Goal: Task Accomplishment & Management: Use online tool/utility

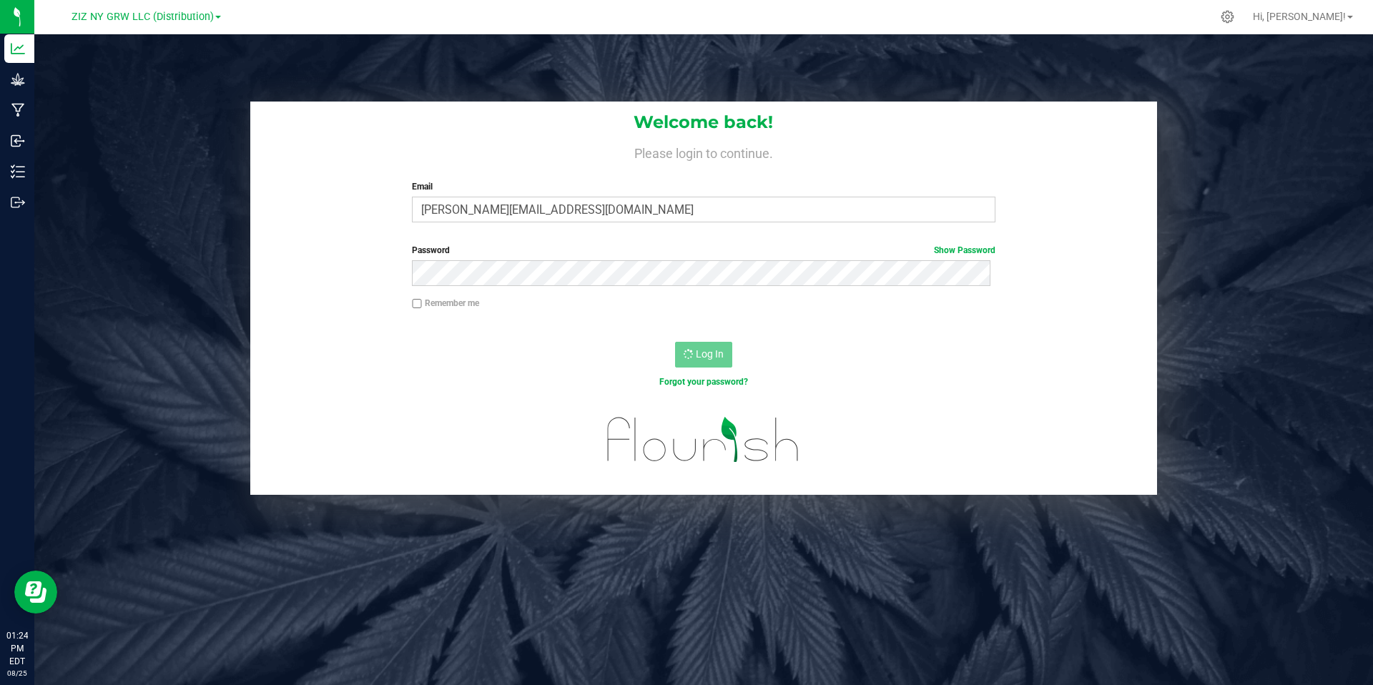
click at [866, 387] on div "Forgot your password?" at bounding box center [703, 381] width 604 height 13
click at [1334, 16] on span "Hi, [PERSON_NAME]!" at bounding box center [1299, 16] width 93 height 11
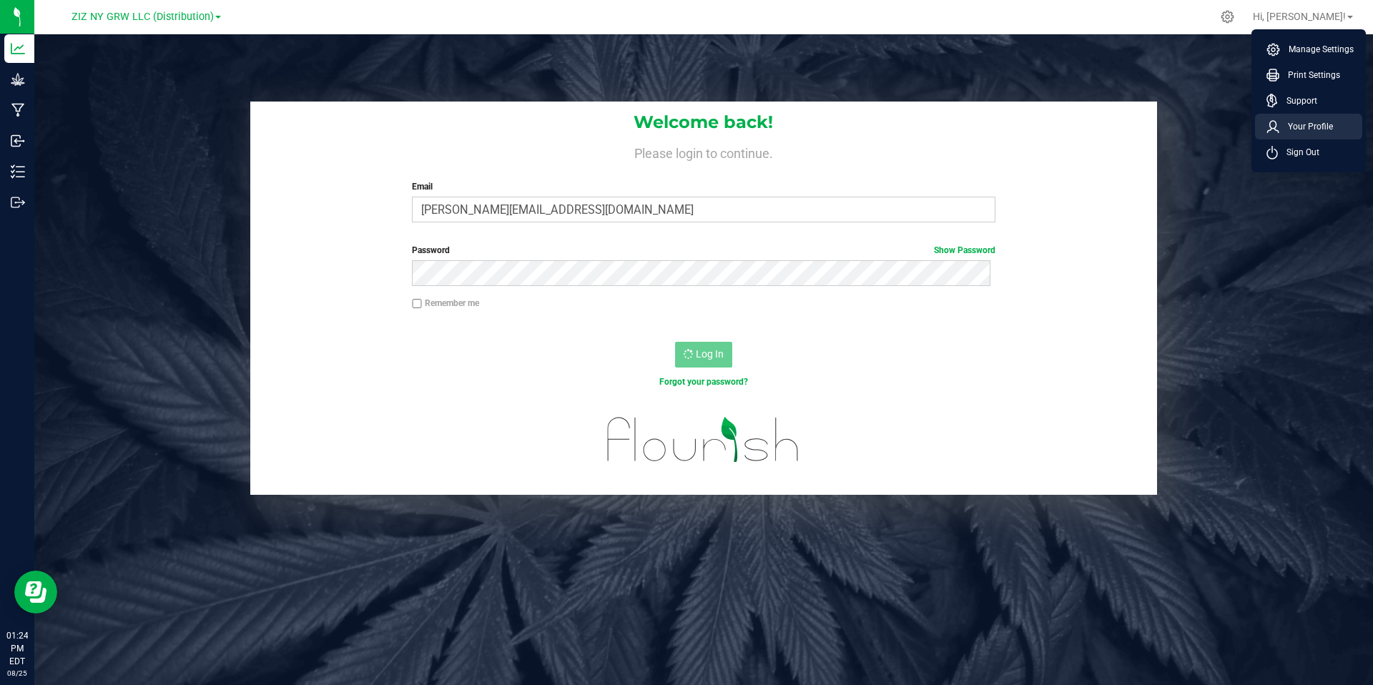
click at [1327, 127] on span "Your Profile" at bounding box center [1306, 126] width 54 height 14
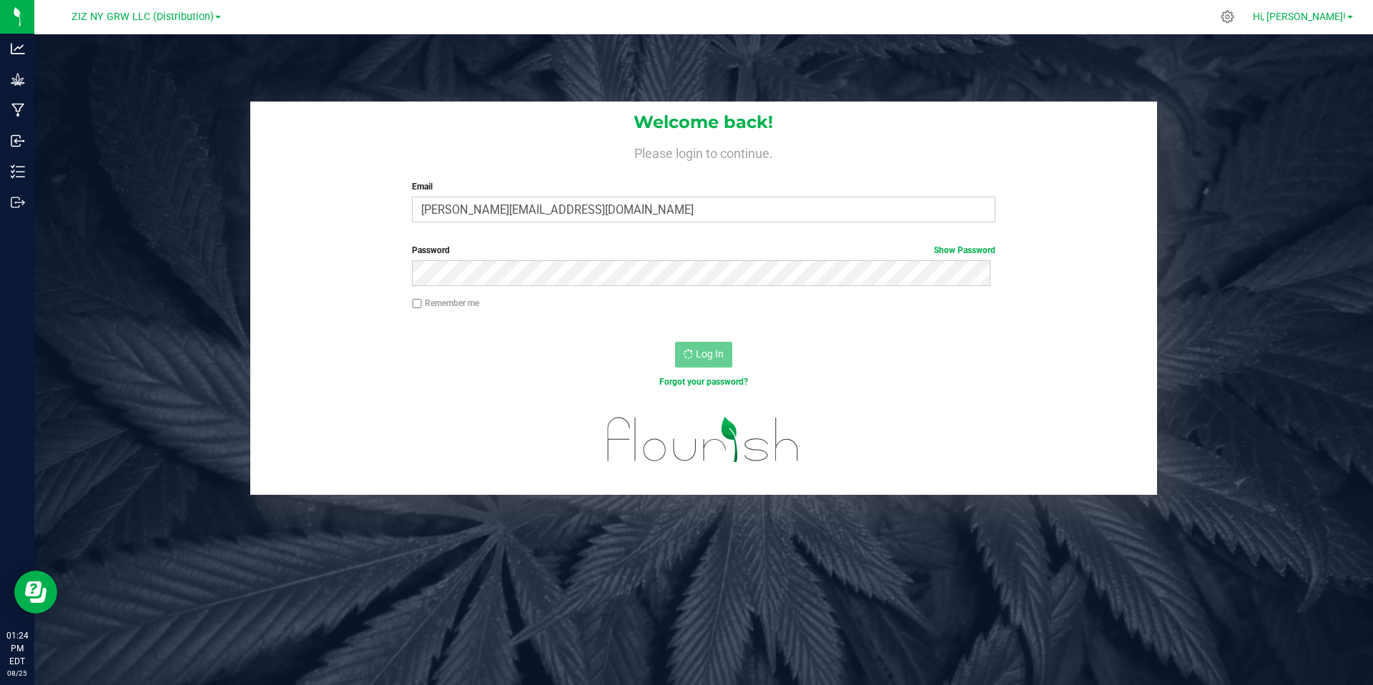
click at [1342, 19] on span "Hi, [PERSON_NAME]!" at bounding box center [1299, 16] width 93 height 11
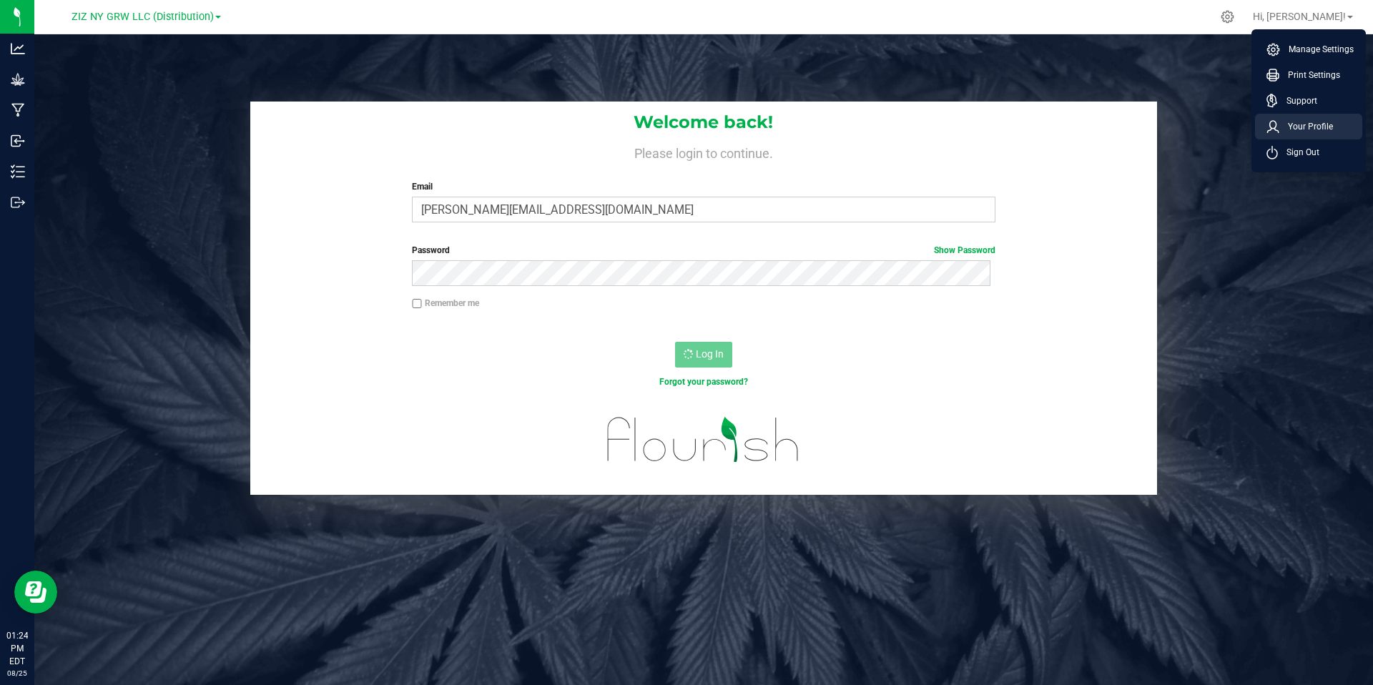
click at [1318, 119] on span "Your Profile" at bounding box center [1306, 126] width 54 height 14
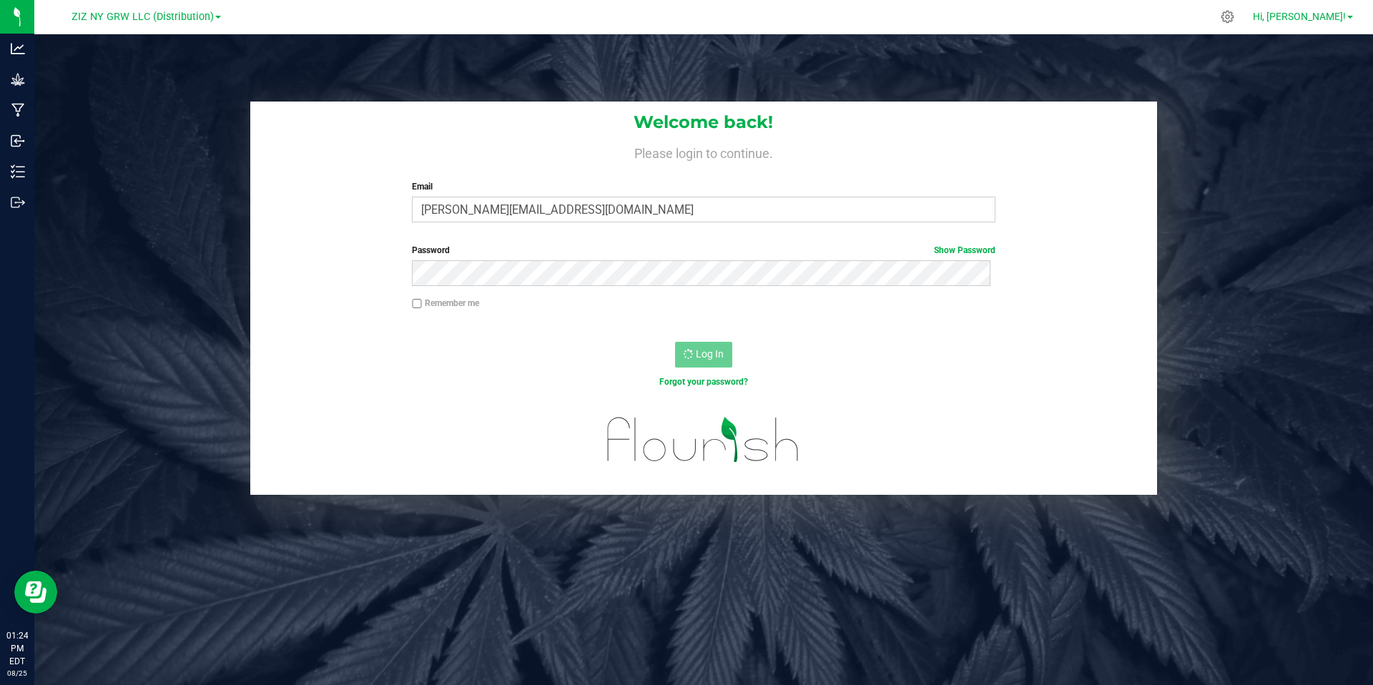
click at [1336, 9] on div "Hi, Jasmin! Manage Settings Print Settings Support Your Profile Sign Out" at bounding box center [1303, 16] width 112 height 25
click at [1336, 22] on link "Hi, [PERSON_NAME]!" at bounding box center [1303, 16] width 112 height 15
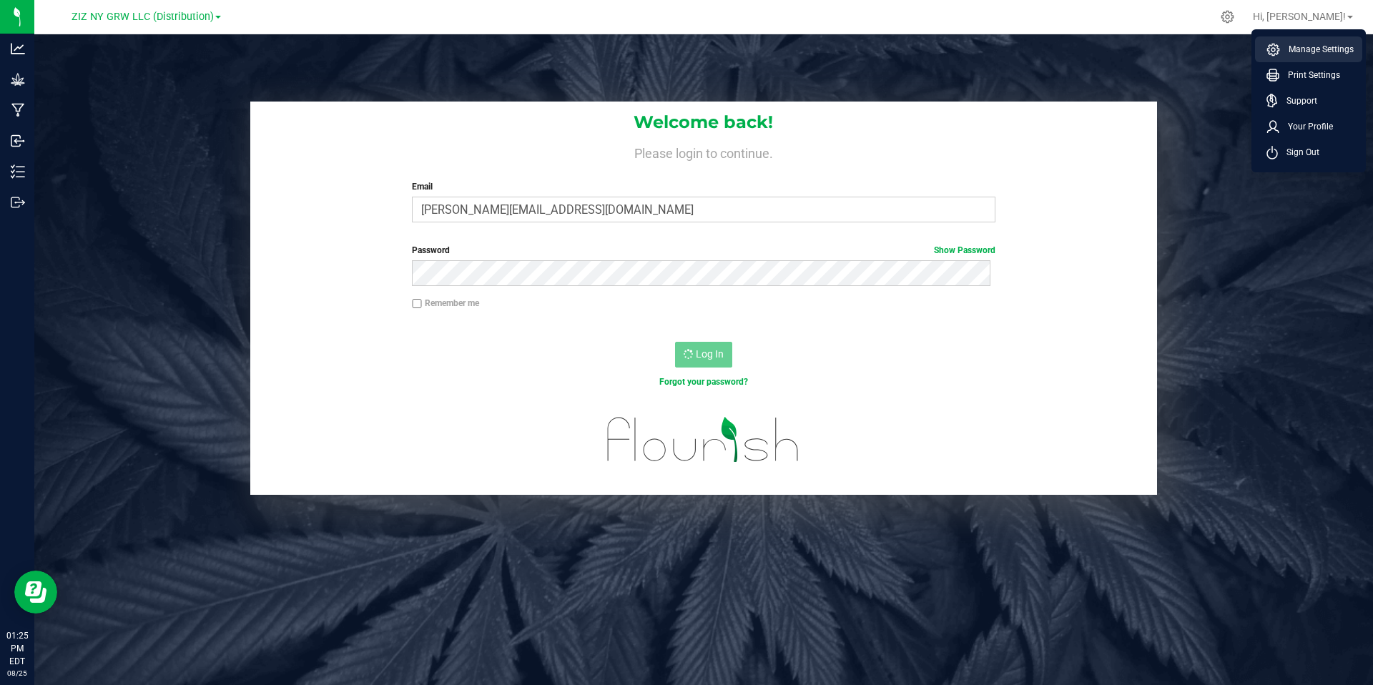
click at [1324, 46] on span "Manage Settings" at bounding box center [1317, 49] width 74 height 14
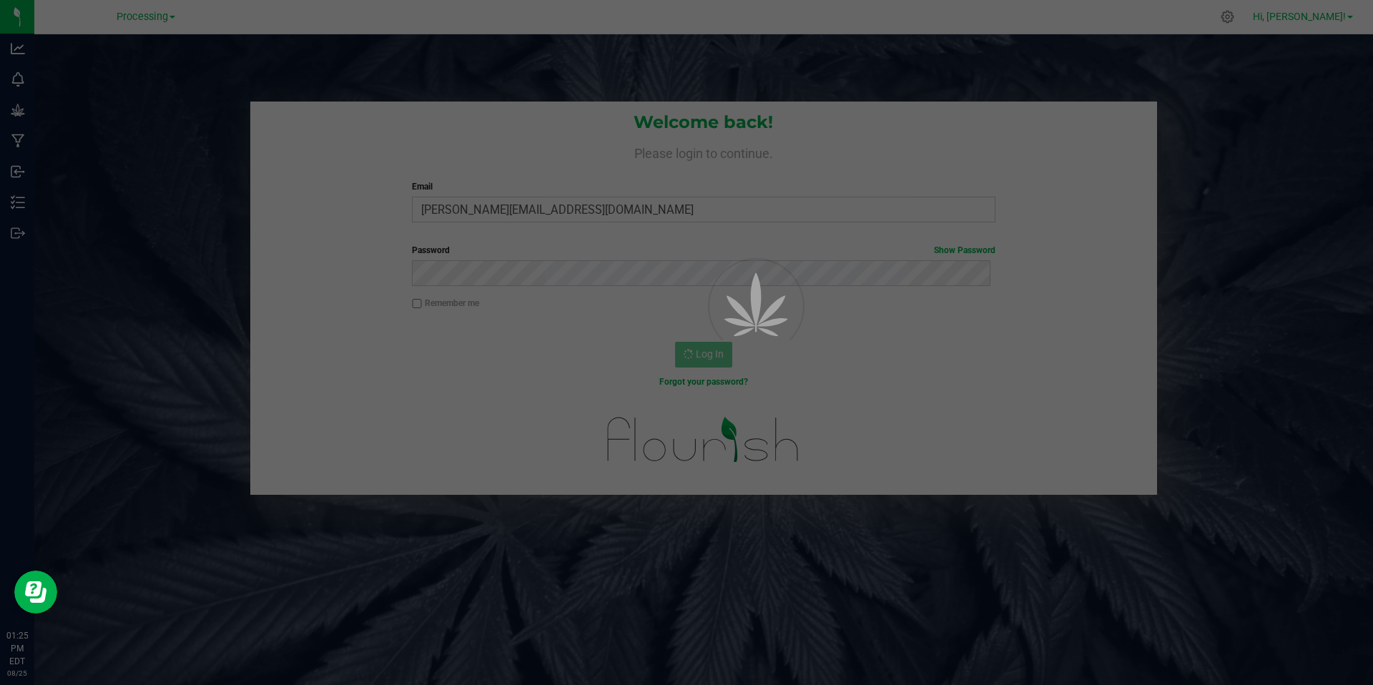
click at [1324, 16] on div at bounding box center [686, 342] width 1373 height 685
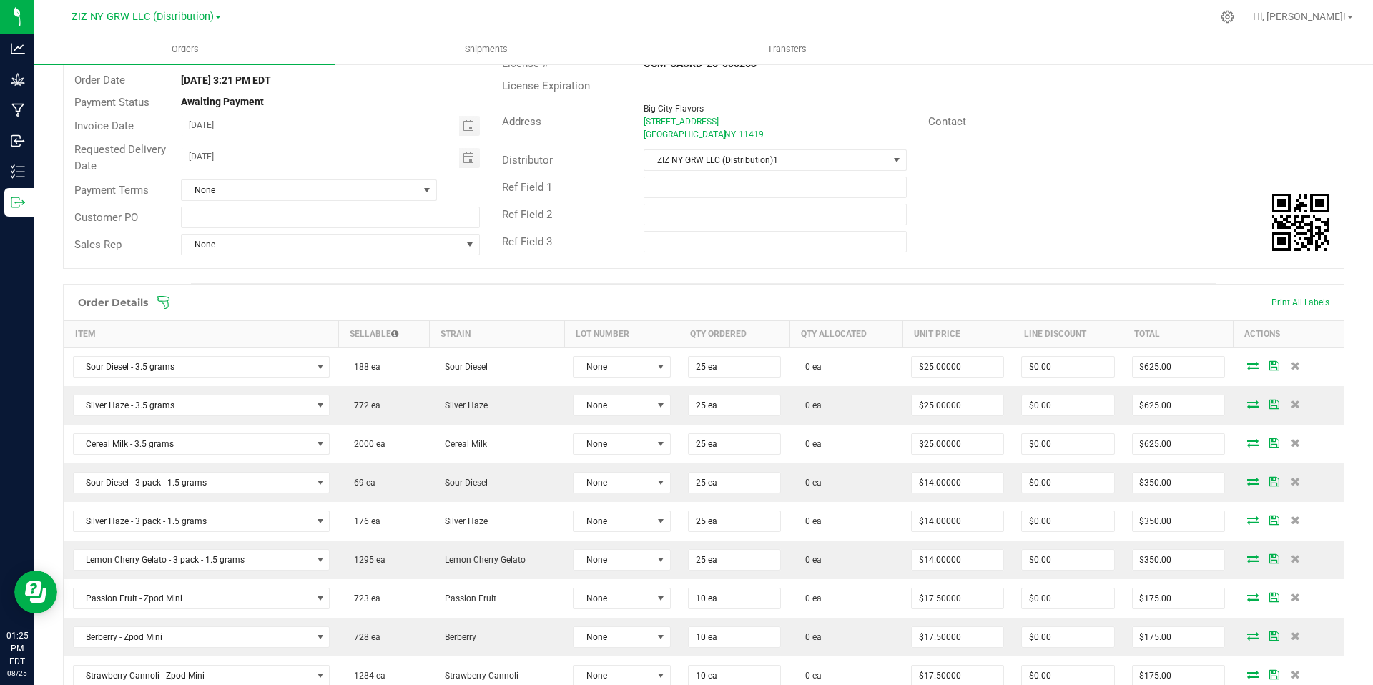
scroll to position [135, 0]
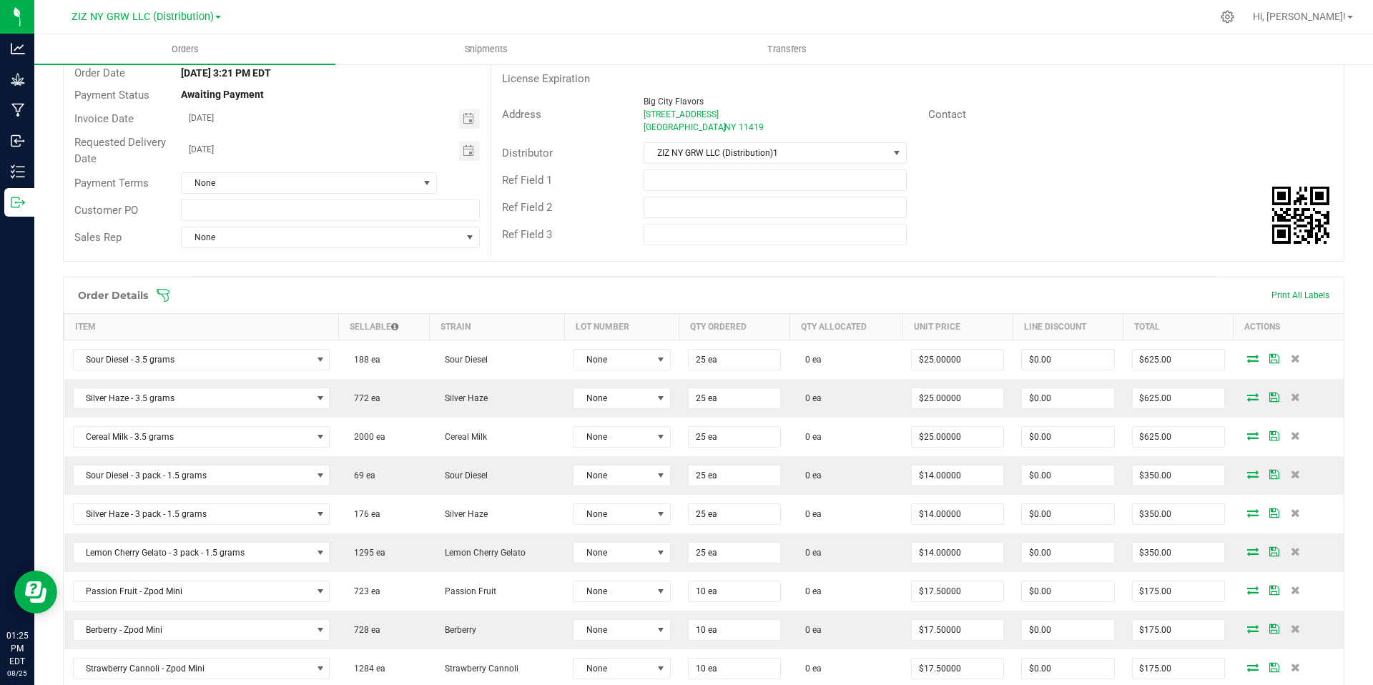
click at [163, 9] on link "ZIZ NY GRW LLC (Distribution)" at bounding box center [146, 16] width 149 height 14
click at [129, 127] on link "ZIZ NY GRW LLC" at bounding box center [145, 126] width 209 height 19
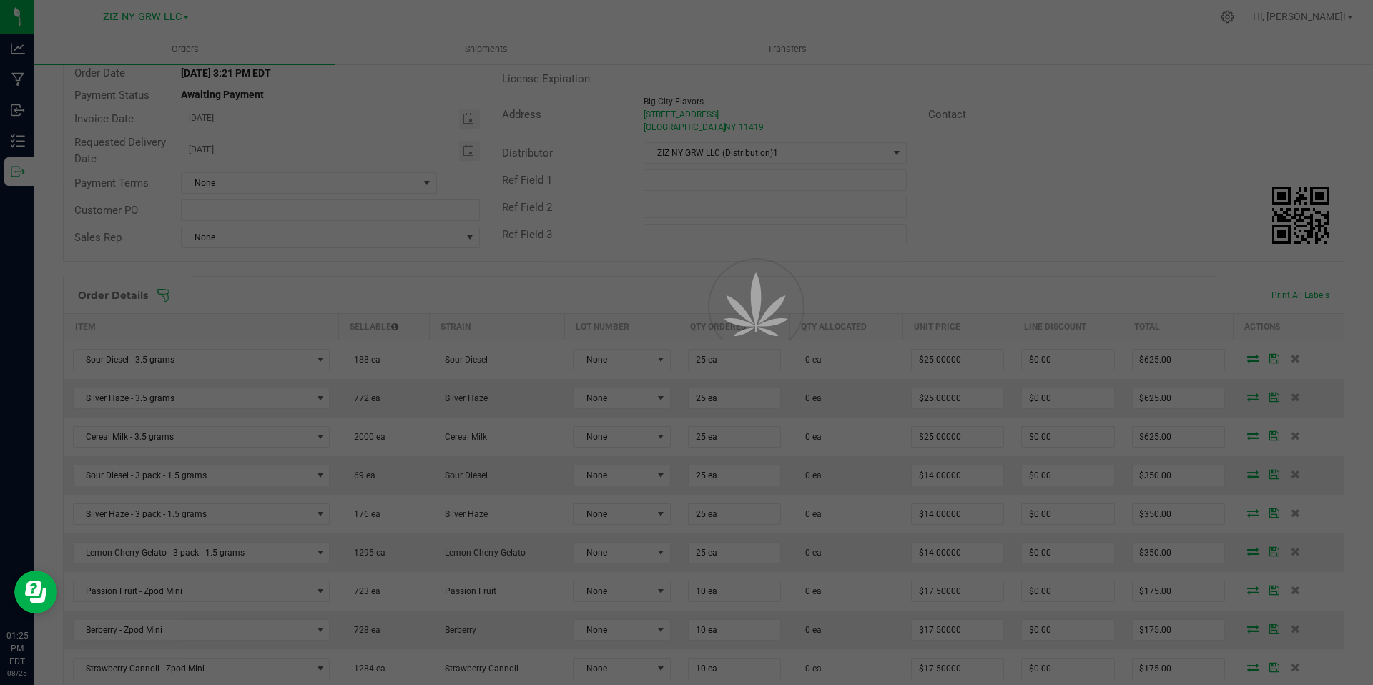
scroll to position [109, 0]
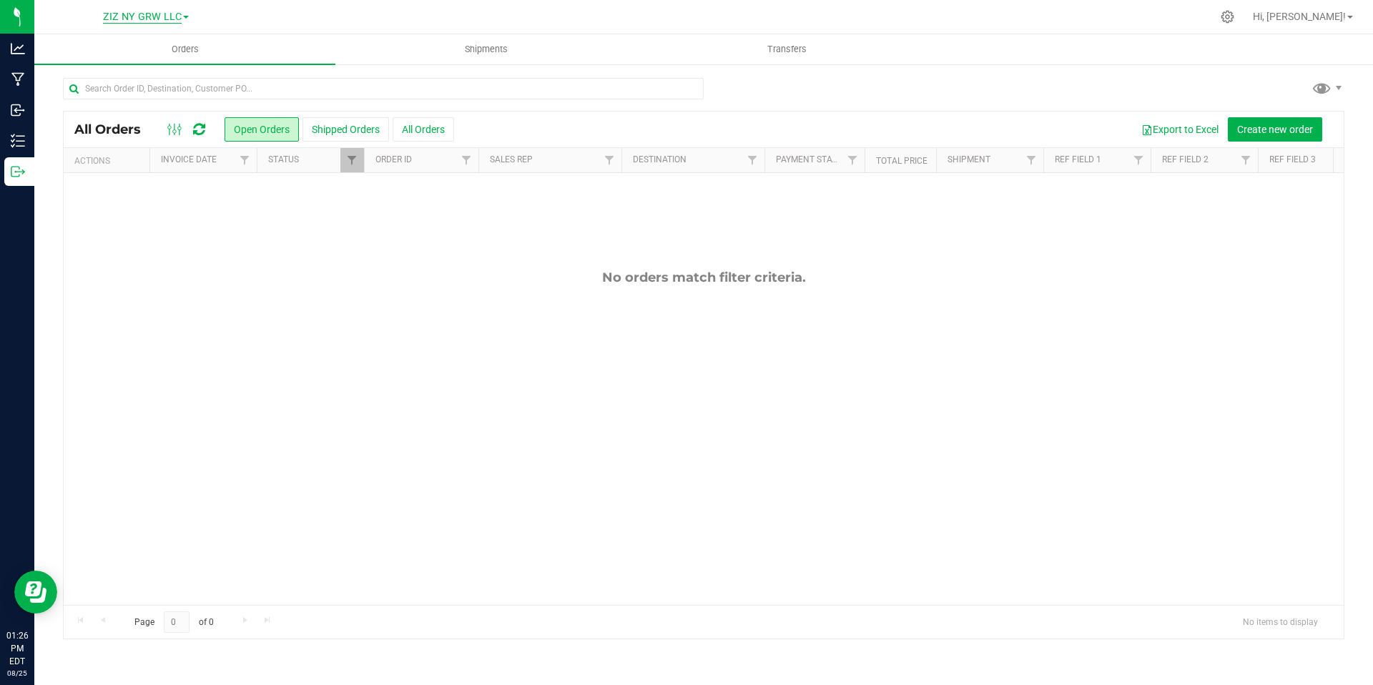
click at [177, 20] on span "ZIZ NY GRW LLC" at bounding box center [142, 17] width 79 height 13
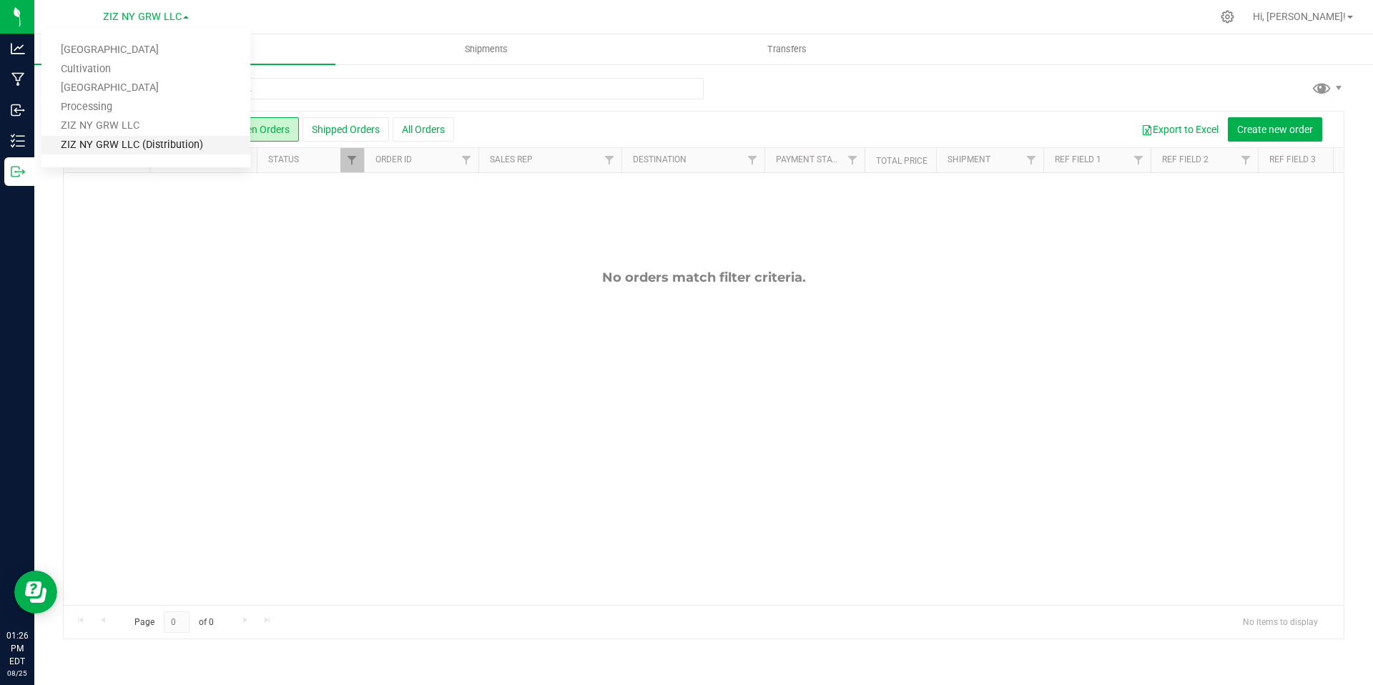
click at [138, 146] on link "ZIZ NY GRW LLC (Distribution)" at bounding box center [145, 145] width 209 height 19
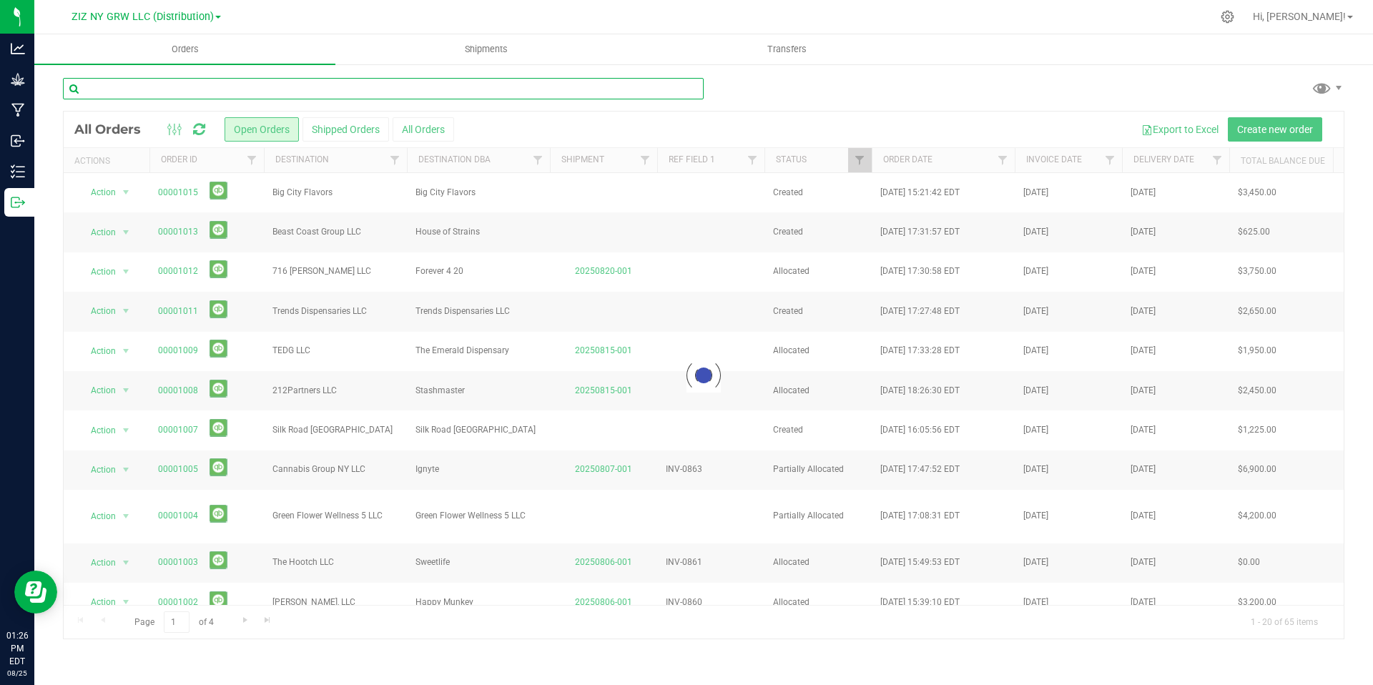
click at [369, 91] on input "text" at bounding box center [383, 88] width 641 height 21
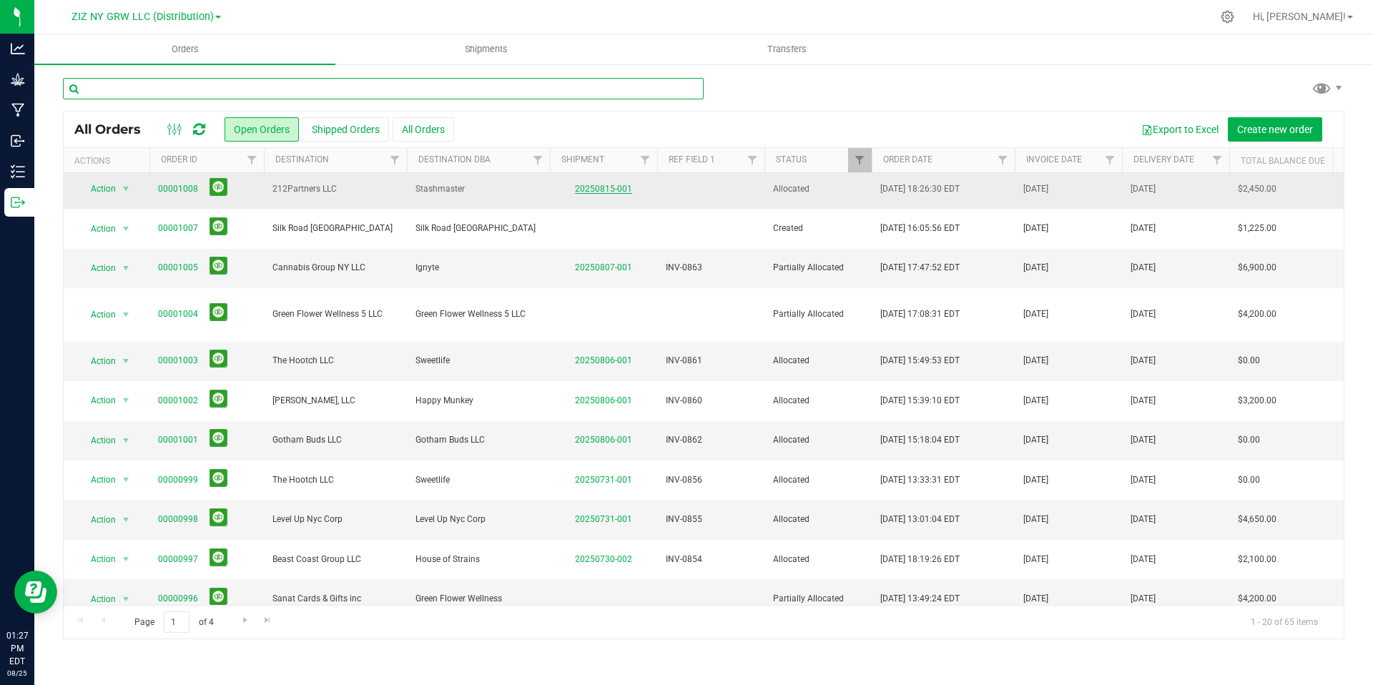
scroll to position [320, 0]
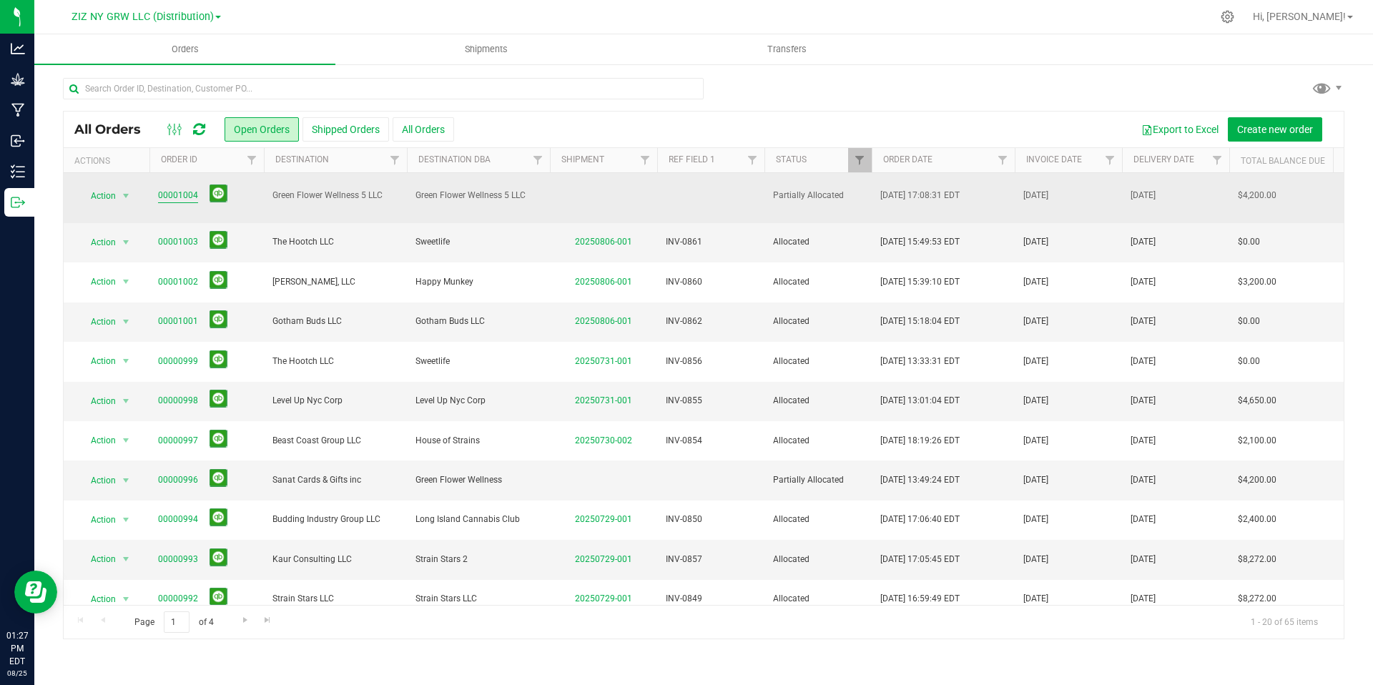
click at [175, 192] on link "00001004" at bounding box center [178, 196] width 40 height 14
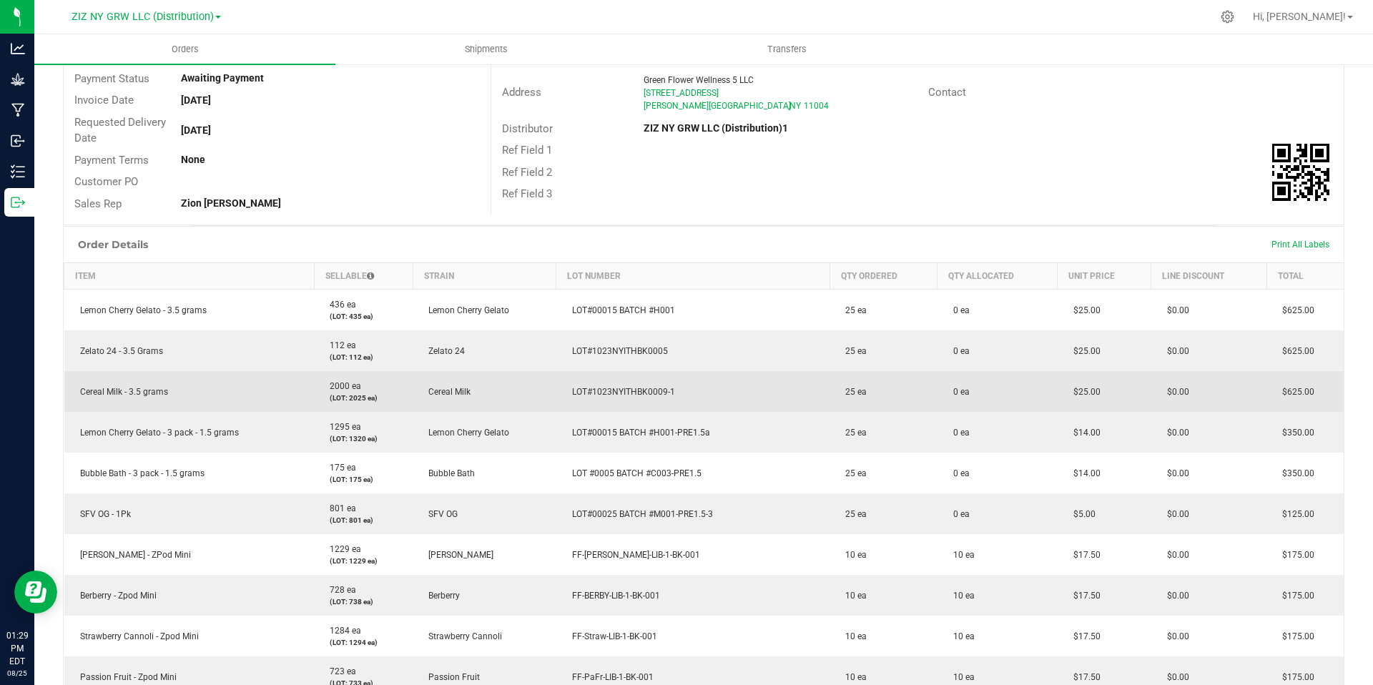
scroll to position [170, 0]
